Goal: Task Accomplishment & Management: Manage account settings

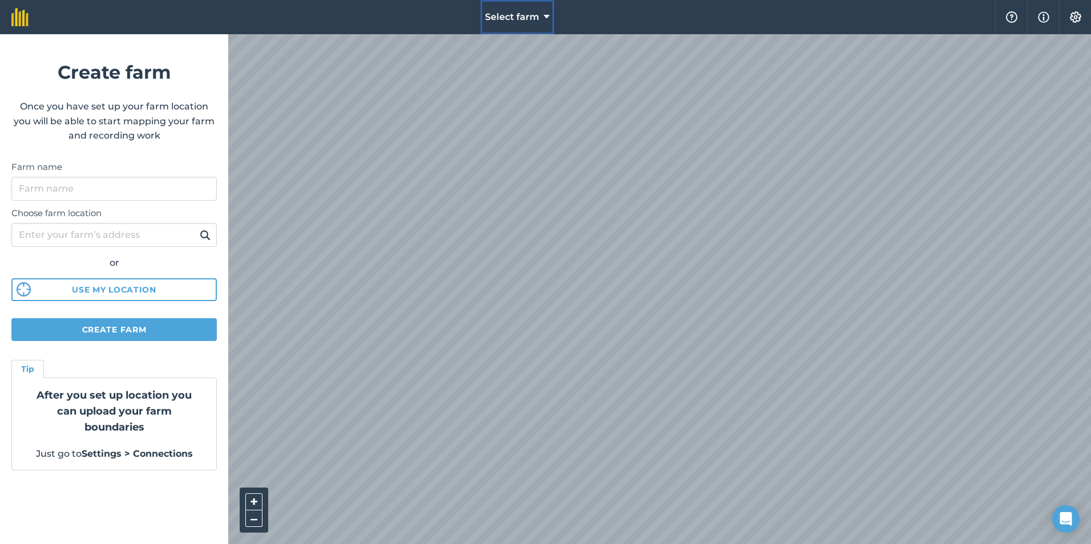
click at [540, 16] on button "Select farm" at bounding box center [517, 17] width 74 height 34
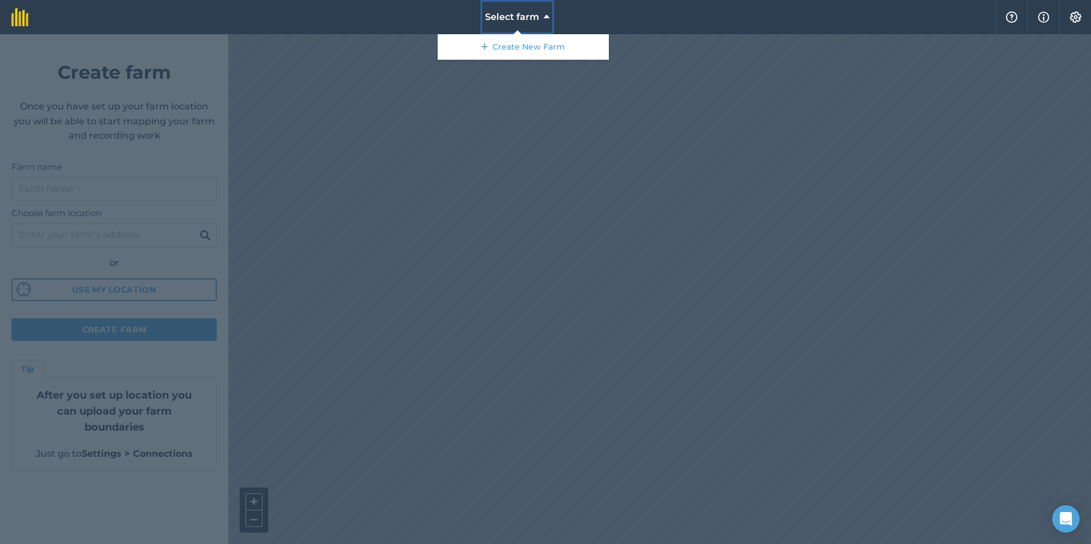
click at [547, 16] on icon at bounding box center [547, 17] width 6 height 14
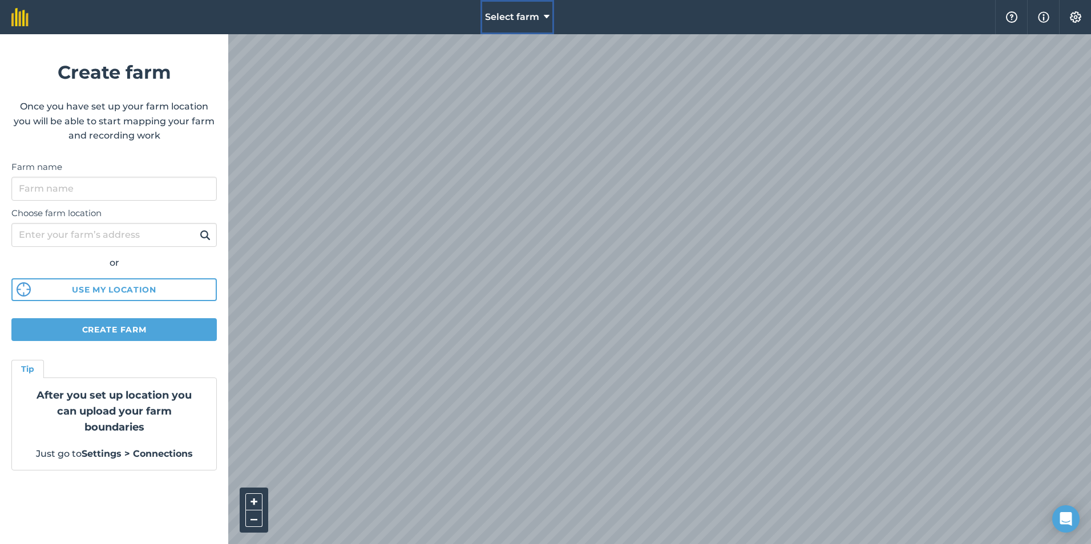
click at [547, 16] on icon at bounding box center [547, 17] width 6 height 14
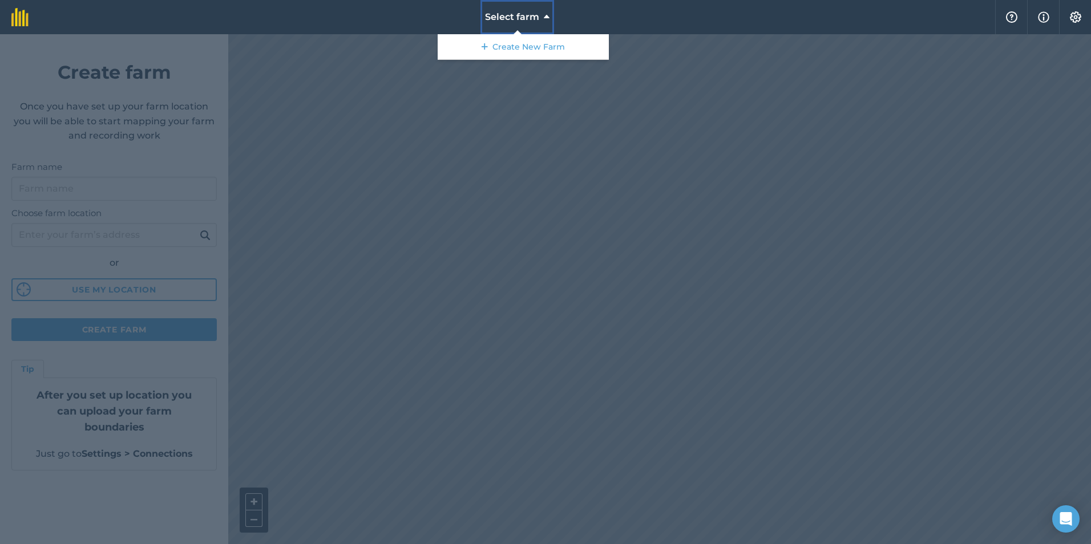
click at [547, 16] on icon at bounding box center [547, 17] width 6 height 14
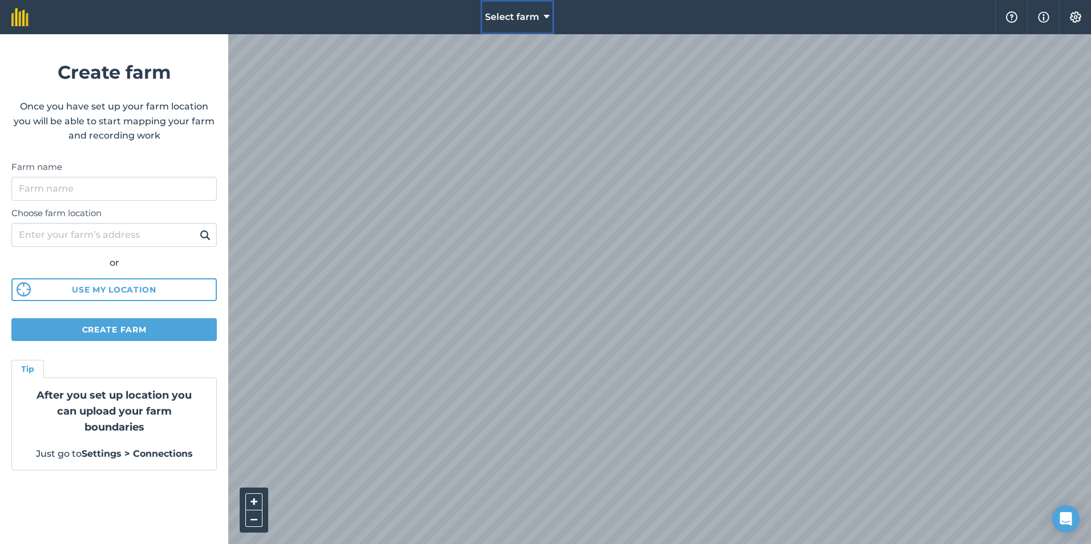
click at [544, 20] on icon at bounding box center [547, 17] width 6 height 14
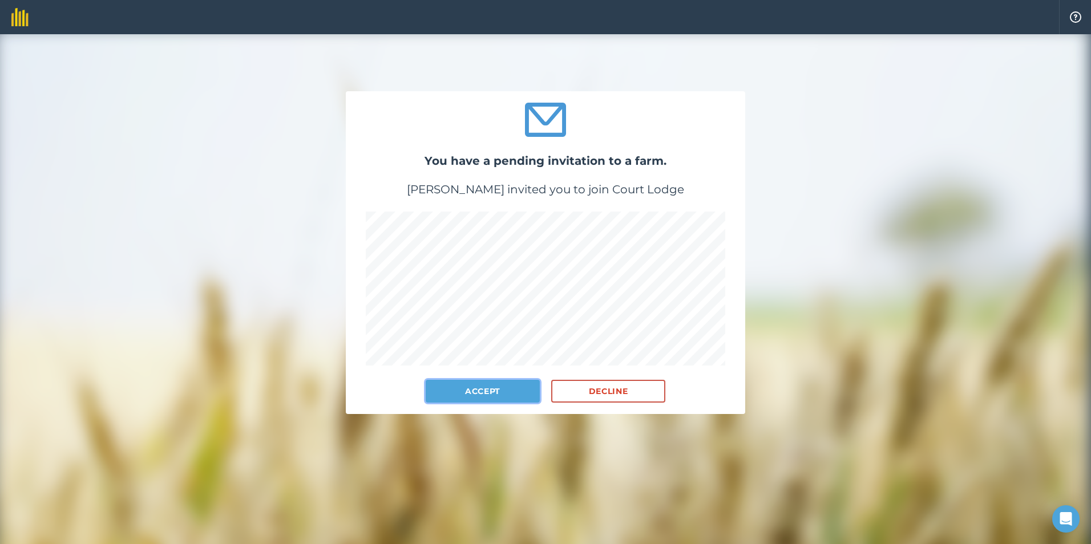
click at [480, 393] on button "Accept" at bounding box center [483, 391] width 114 height 23
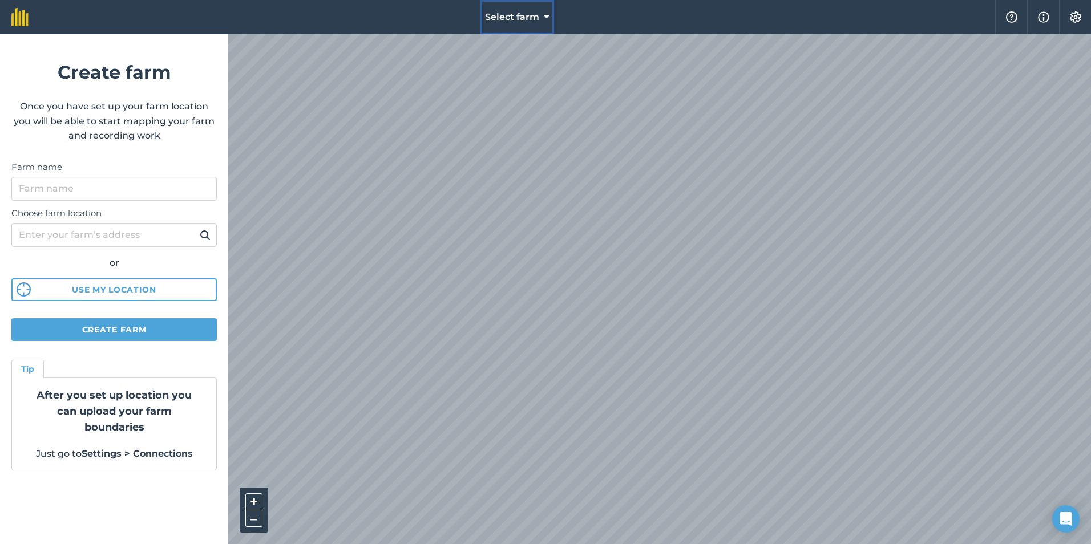
click at [541, 16] on button "Select farm" at bounding box center [517, 17] width 74 height 34
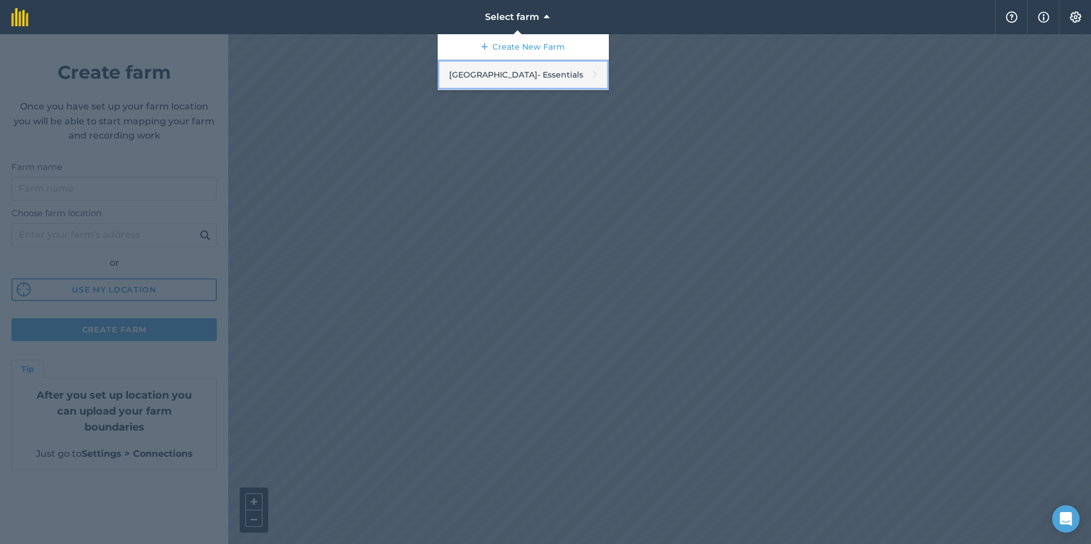
click at [513, 79] on link "Court Lodge - Essentials" at bounding box center [523, 75] width 171 height 30
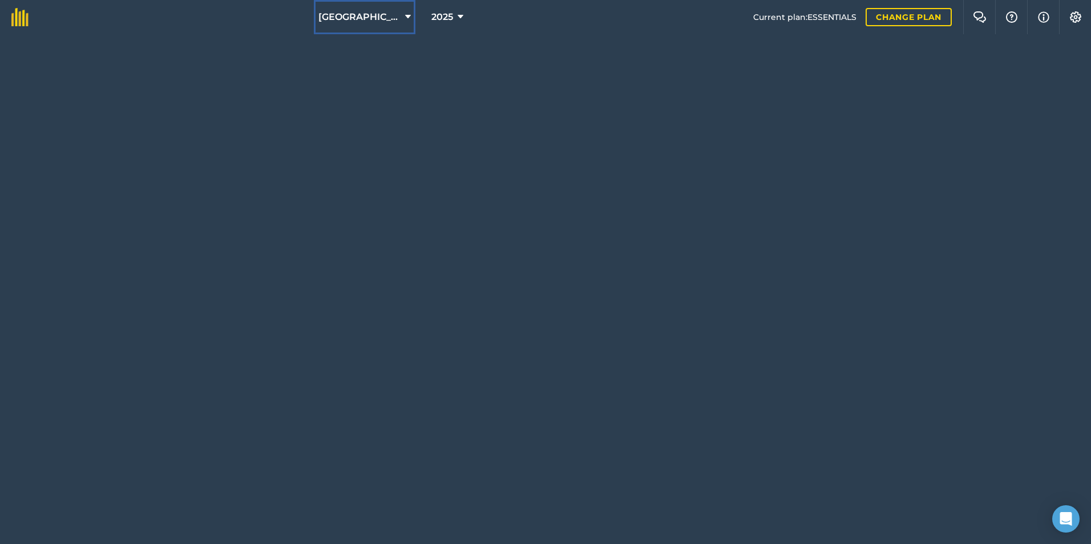
click at [362, 17] on span "[GEOGRAPHIC_DATA]" at bounding box center [359, 17] width 82 height 14
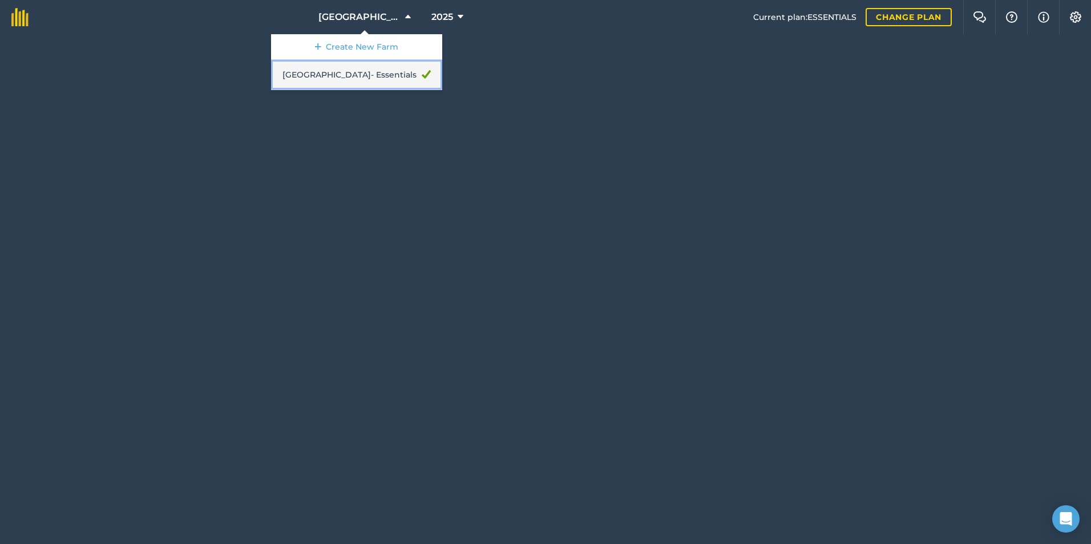
click at [366, 75] on link "Court Lodge - Essentials" at bounding box center [356, 75] width 171 height 30
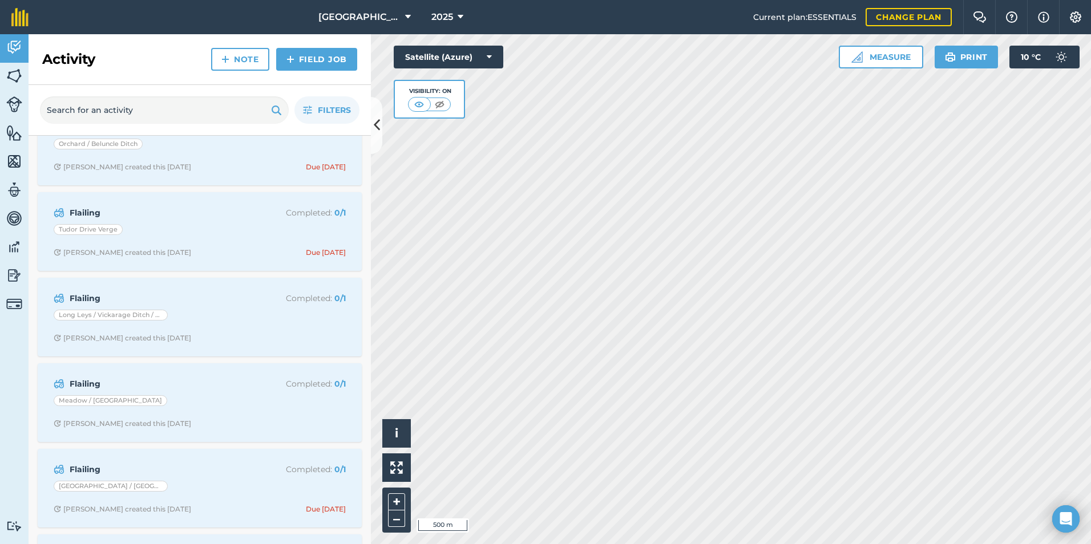
scroll to position [685, 0]
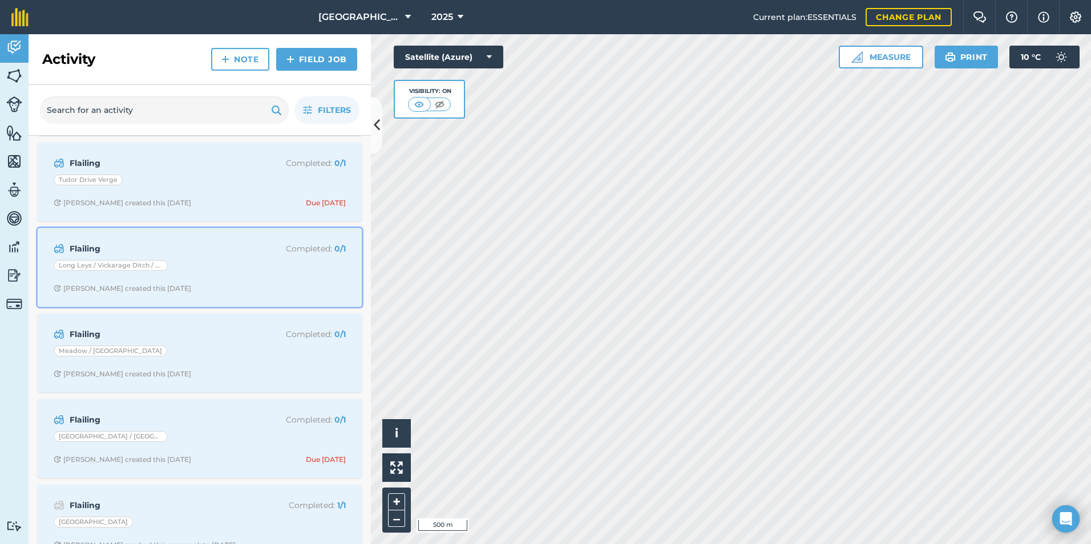
click at [211, 272] on div "Long Leys / Vickarage Ditch / Verge" at bounding box center [200, 267] width 292 height 15
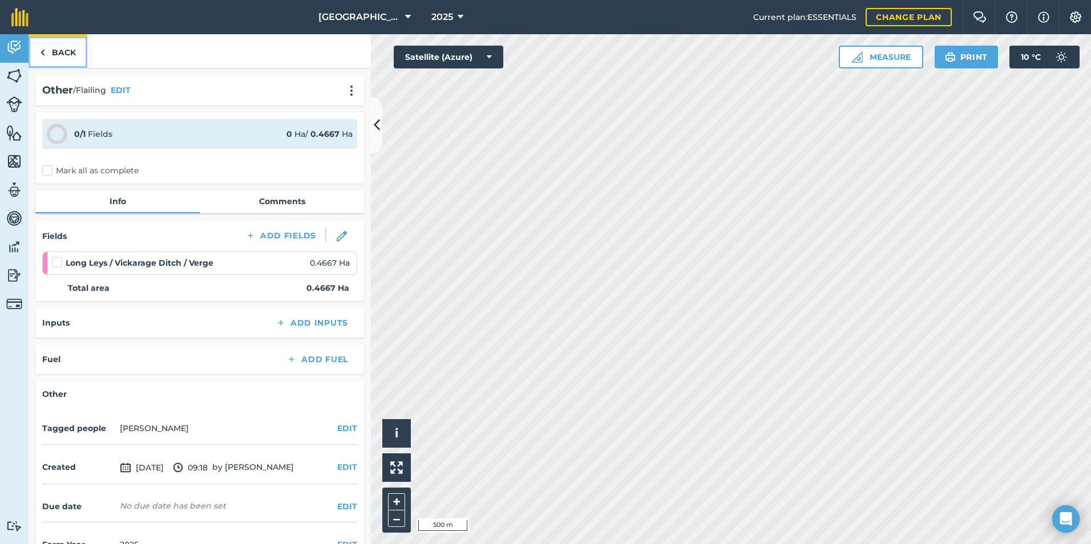
click at [47, 50] on link "Back" at bounding box center [58, 51] width 59 height 34
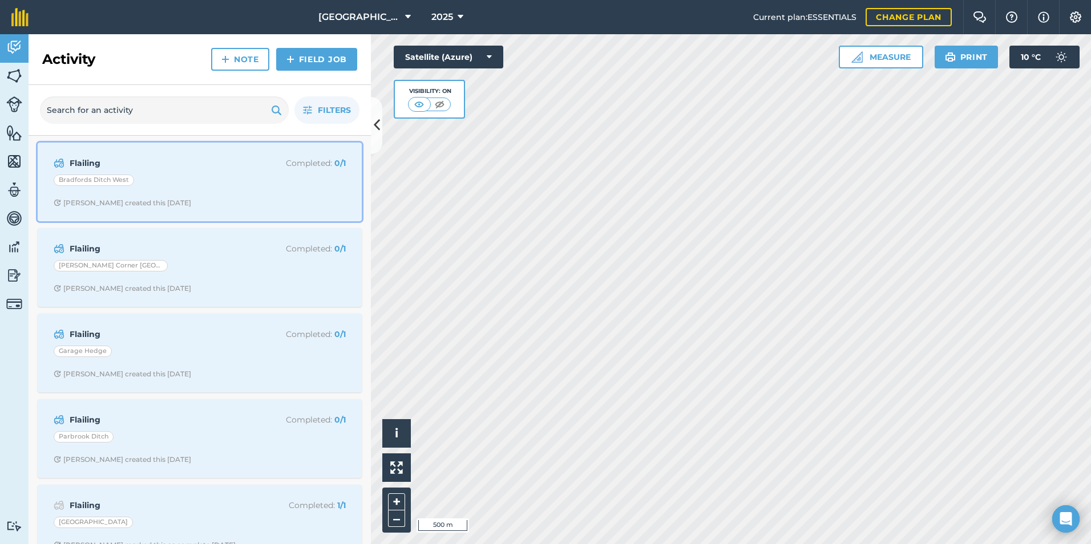
click at [205, 177] on div "Bradfords Ditch West" at bounding box center [200, 182] width 292 height 15
